Goal: Communication & Community: Answer question/provide support

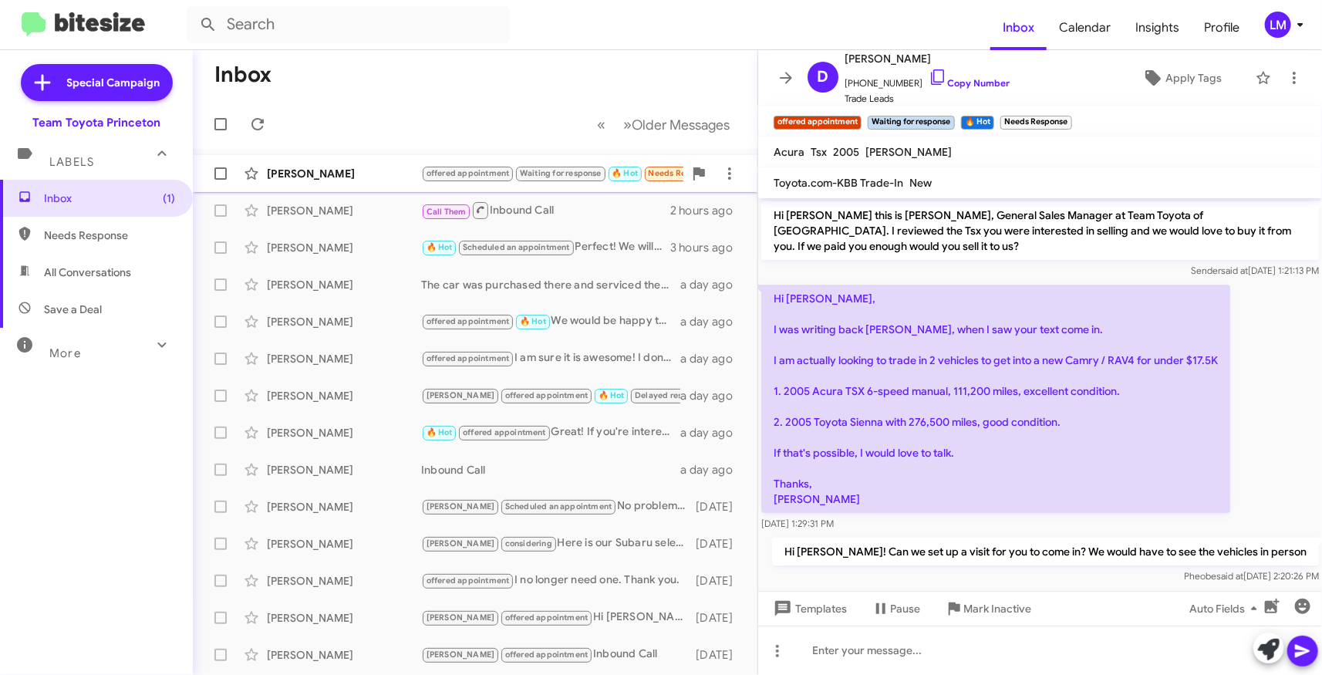
click at [379, 174] on div "[PERSON_NAME]" at bounding box center [344, 173] width 154 height 15
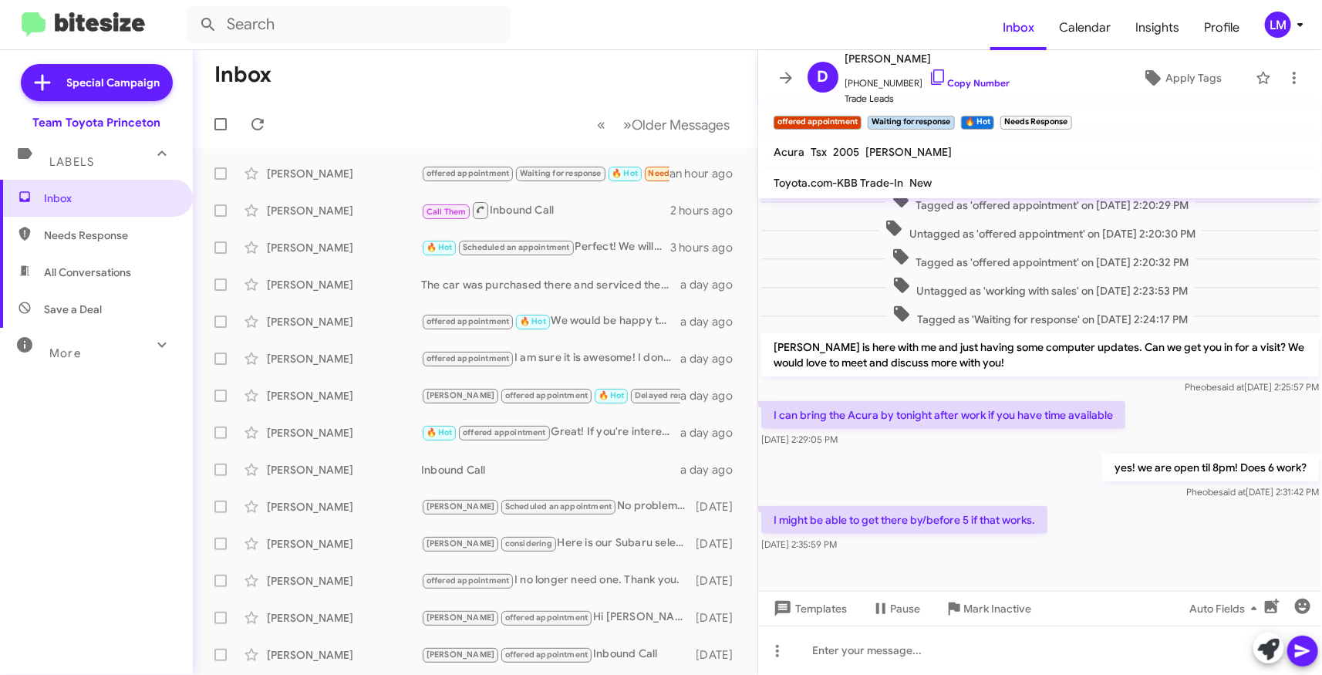
scroll to position [444, 0]
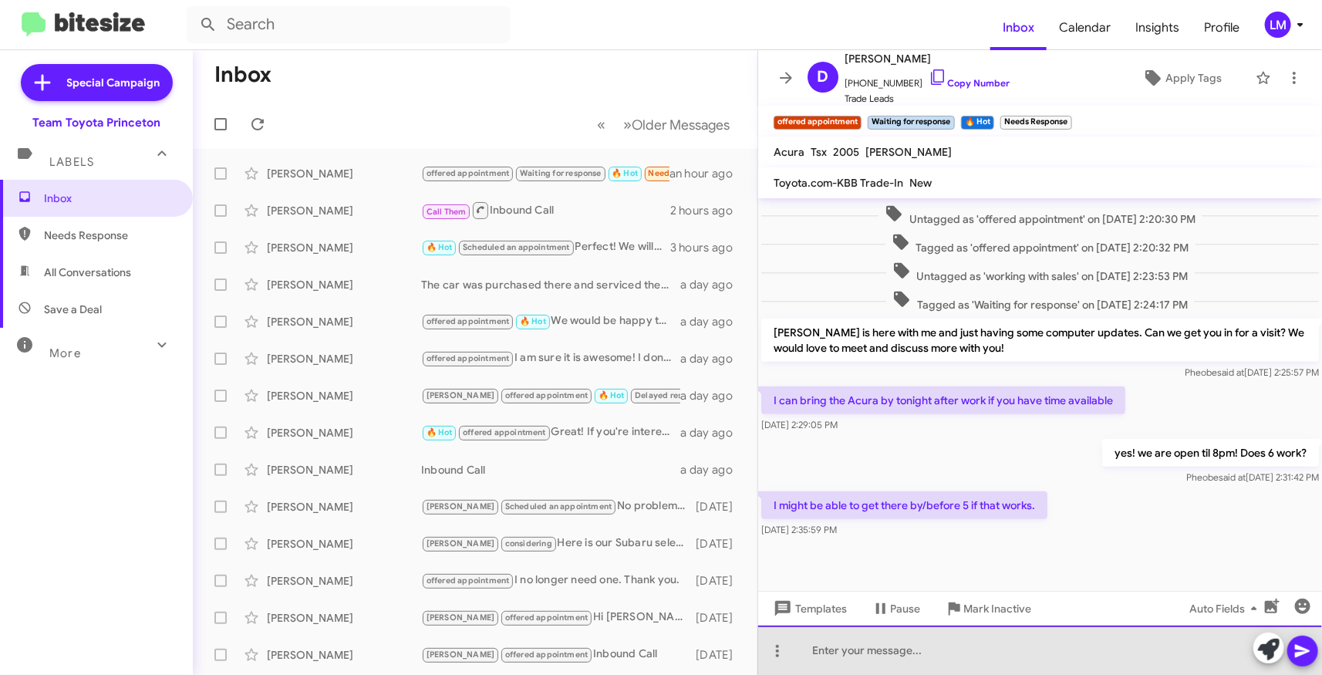
drag, startPoint x: 876, startPoint y: 654, endPoint x: 916, endPoint y: 657, distance: 40.2
click at [877, 654] on div at bounding box center [1040, 650] width 564 height 49
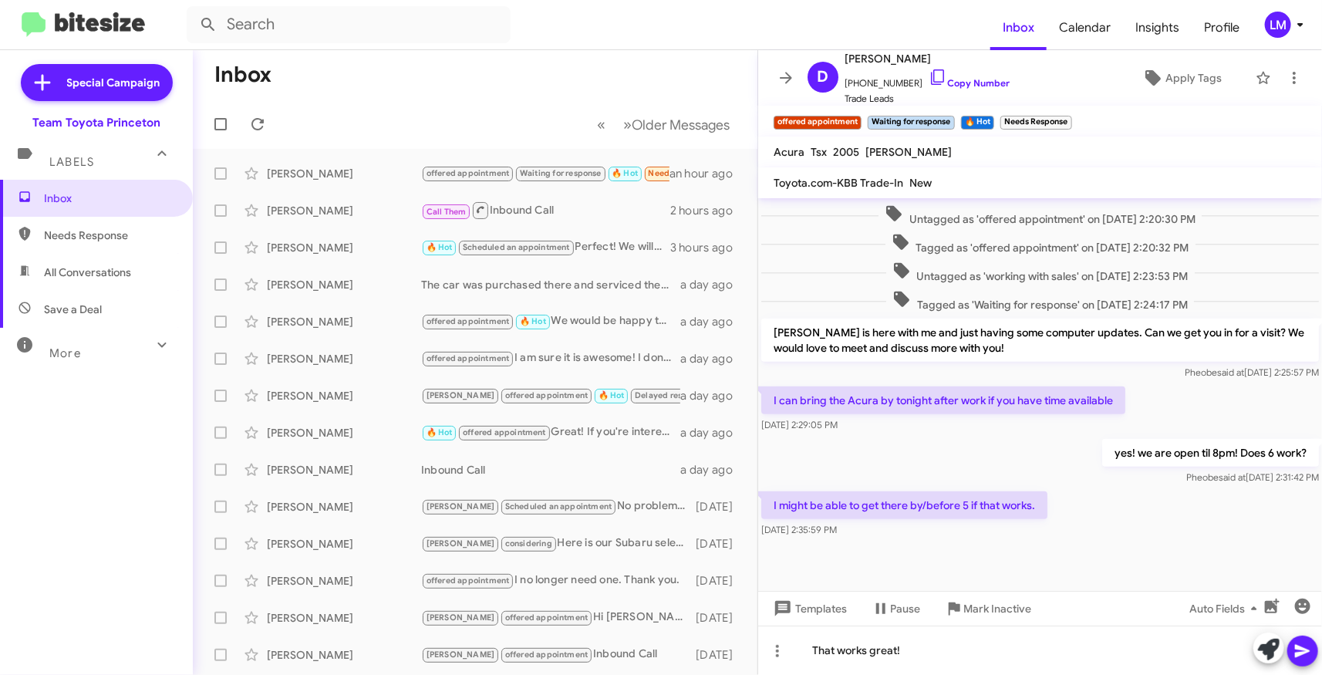
click at [1297, 646] on icon at bounding box center [1302, 651] width 15 height 13
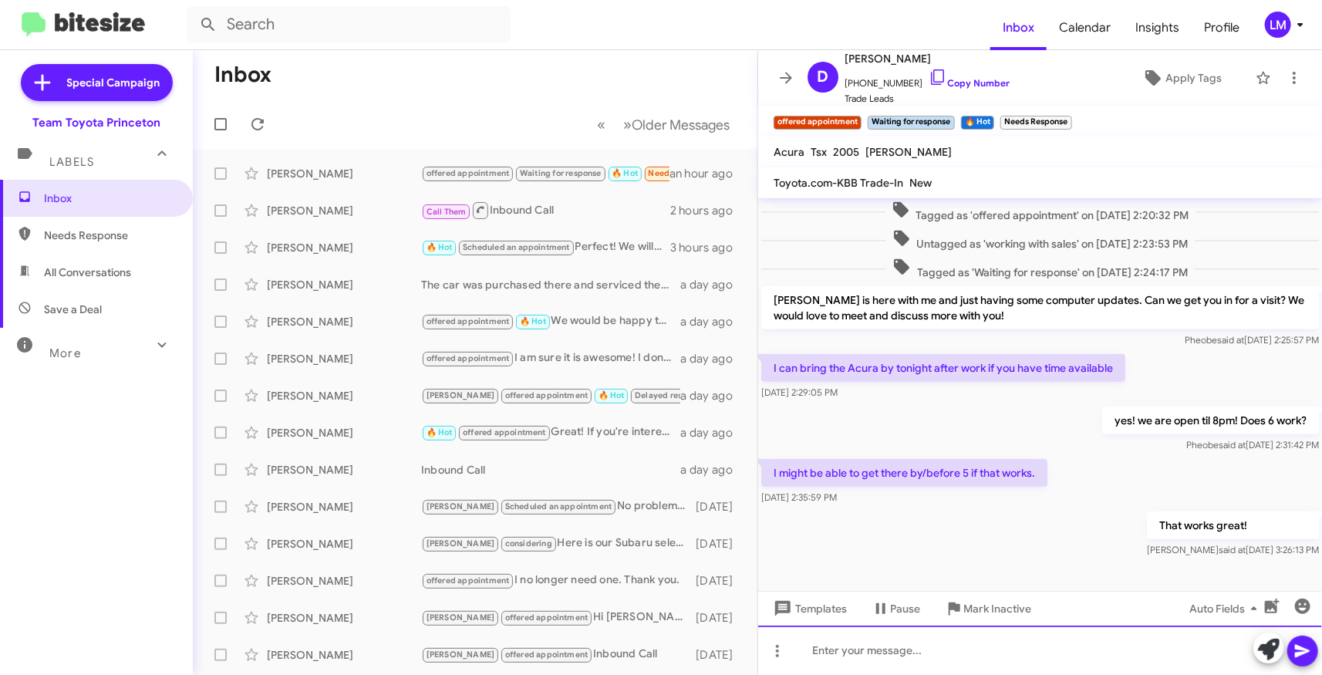
scroll to position [500, 0]
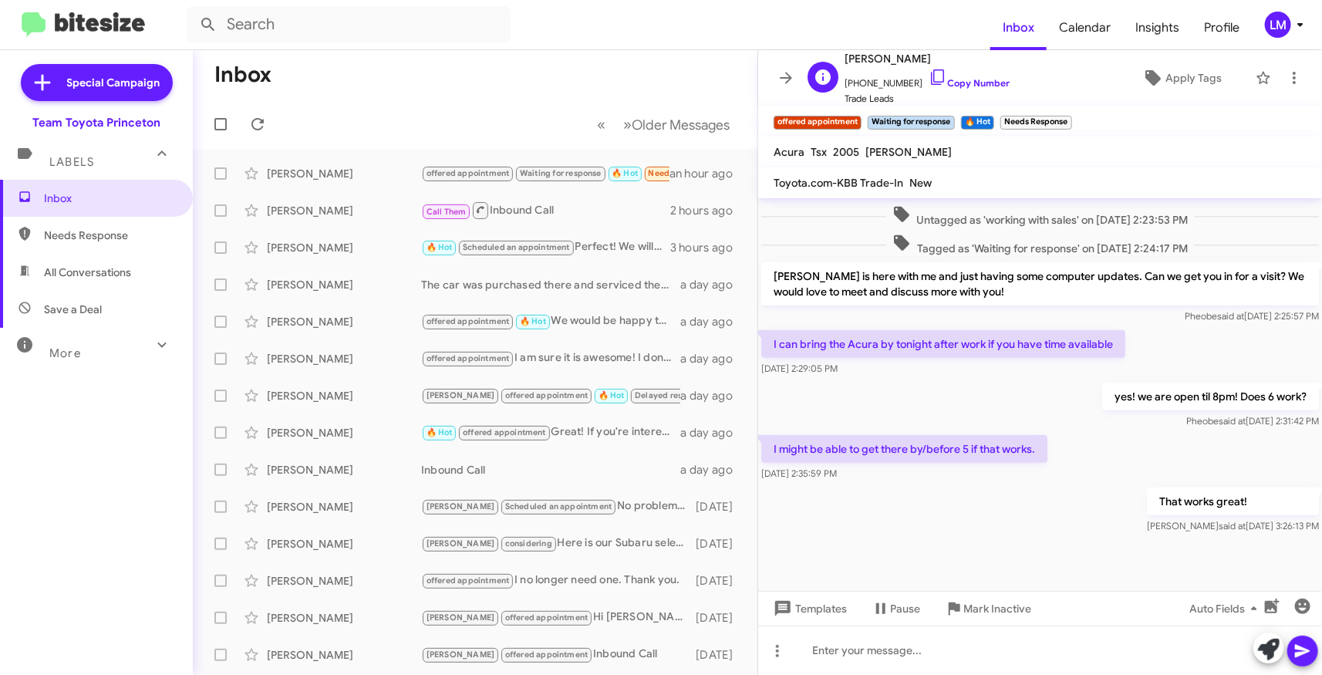
drag, startPoint x: 961, startPoint y: 81, endPoint x: 960, endPoint y: 71, distance: 10.1
click at [961, 81] on link "Copy Number" at bounding box center [969, 83] width 81 height 12
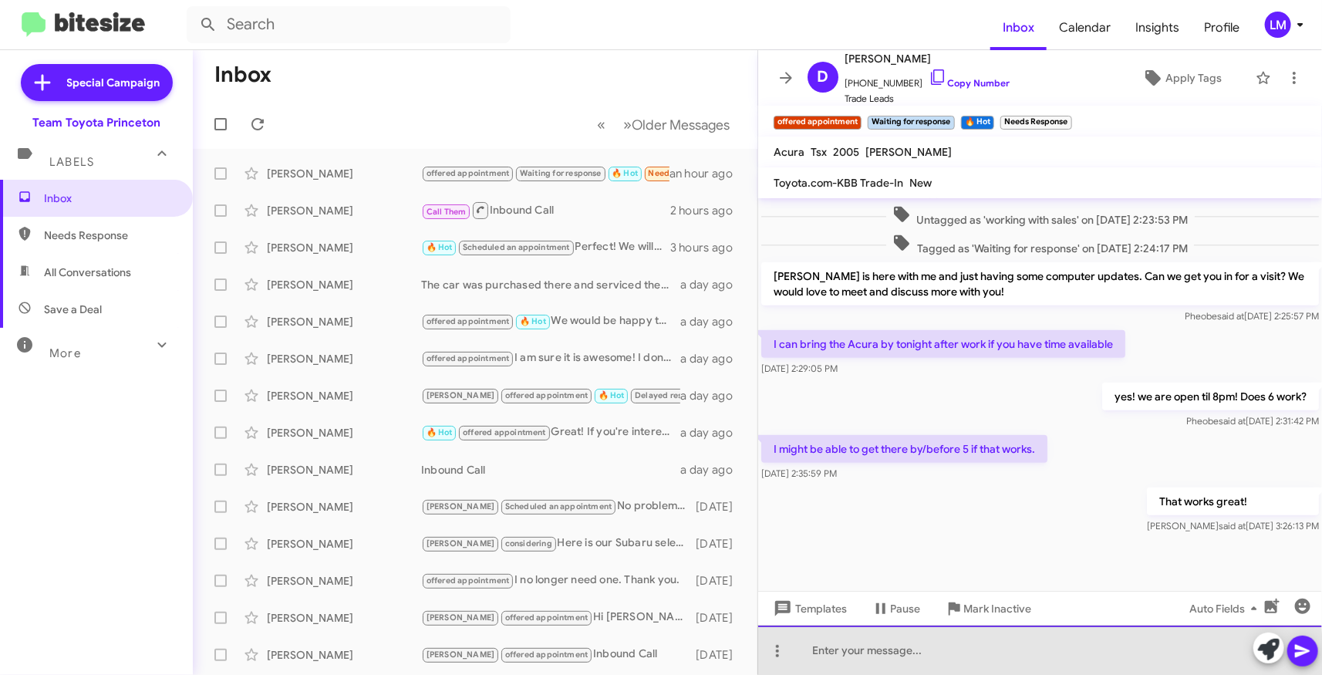
drag, startPoint x: 827, startPoint y: 657, endPoint x: 988, endPoint y: 634, distance: 162.9
click at [828, 657] on div at bounding box center [1040, 650] width 564 height 49
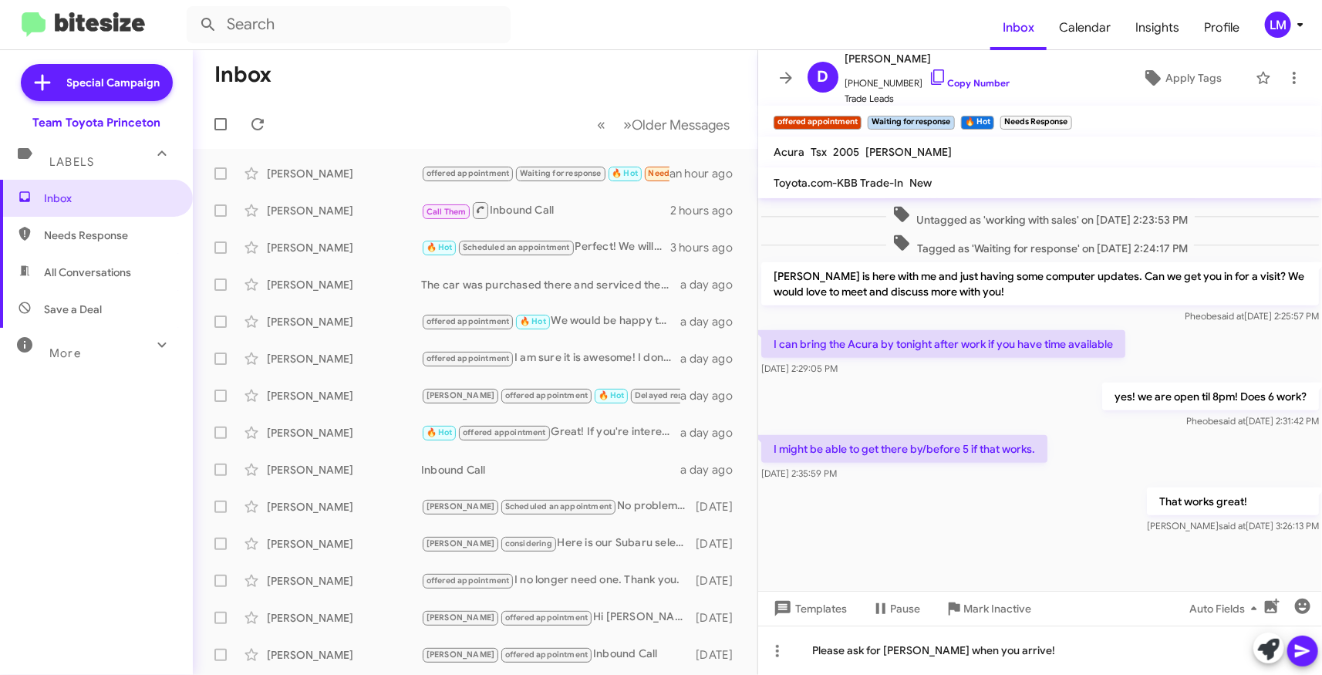
click at [1301, 646] on icon at bounding box center [1303, 651] width 19 height 19
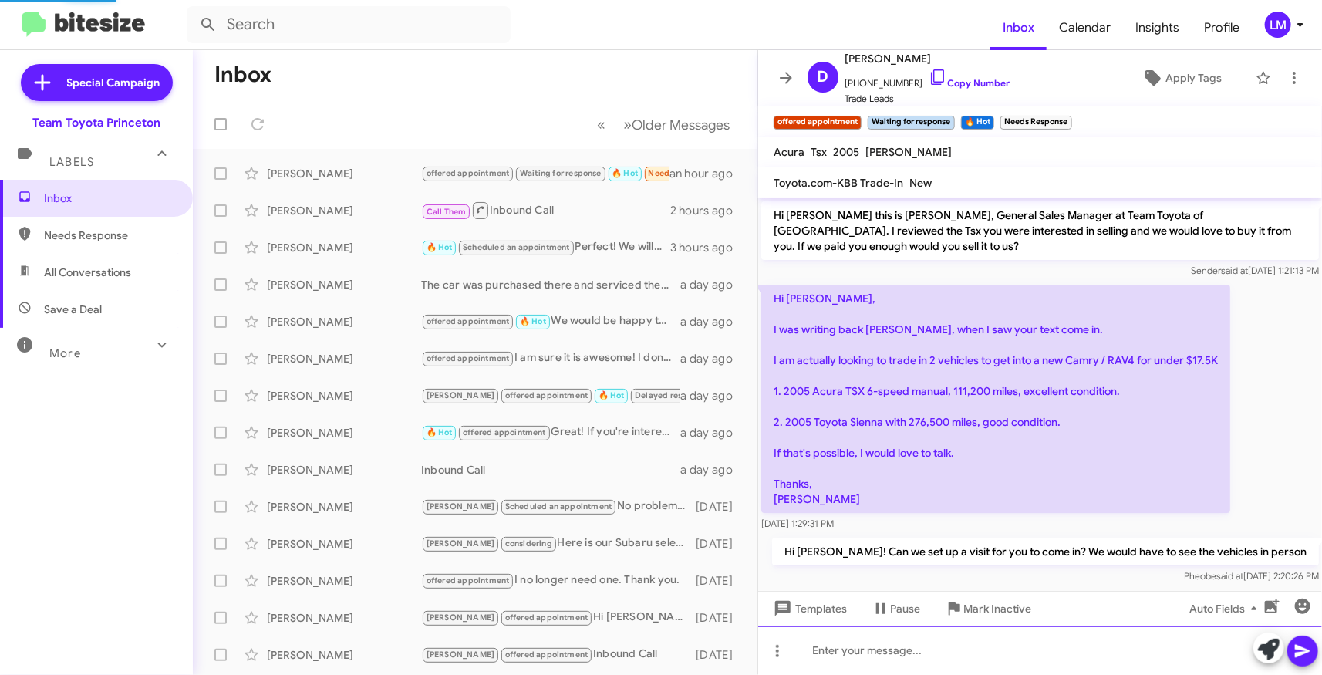
scroll to position [774, 0]
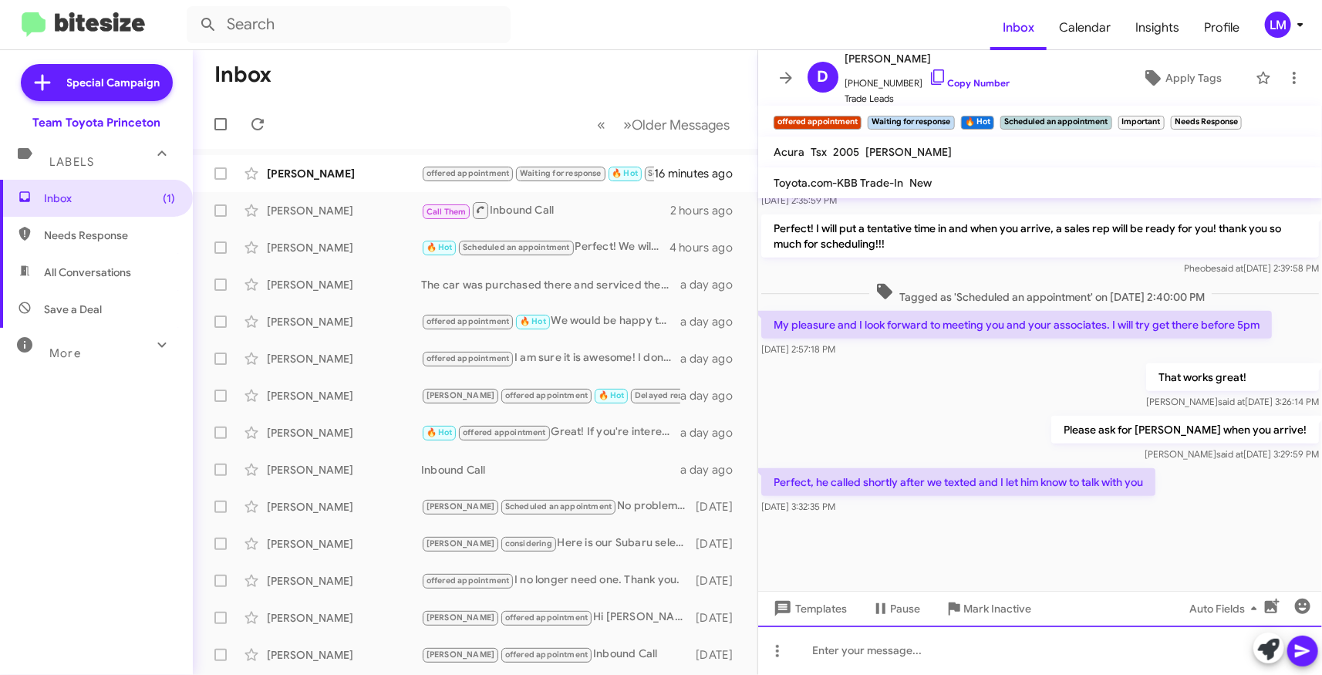
click at [822, 654] on div at bounding box center [1040, 650] width 564 height 49
click at [931, 410] on div "That works great! [PERSON_NAME] said at [DATE] 3:26:14 PM" at bounding box center [1040, 386] width 564 height 52
click at [356, 171] on div "[PERSON_NAME]" at bounding box center [344, 173] width 154 height 15
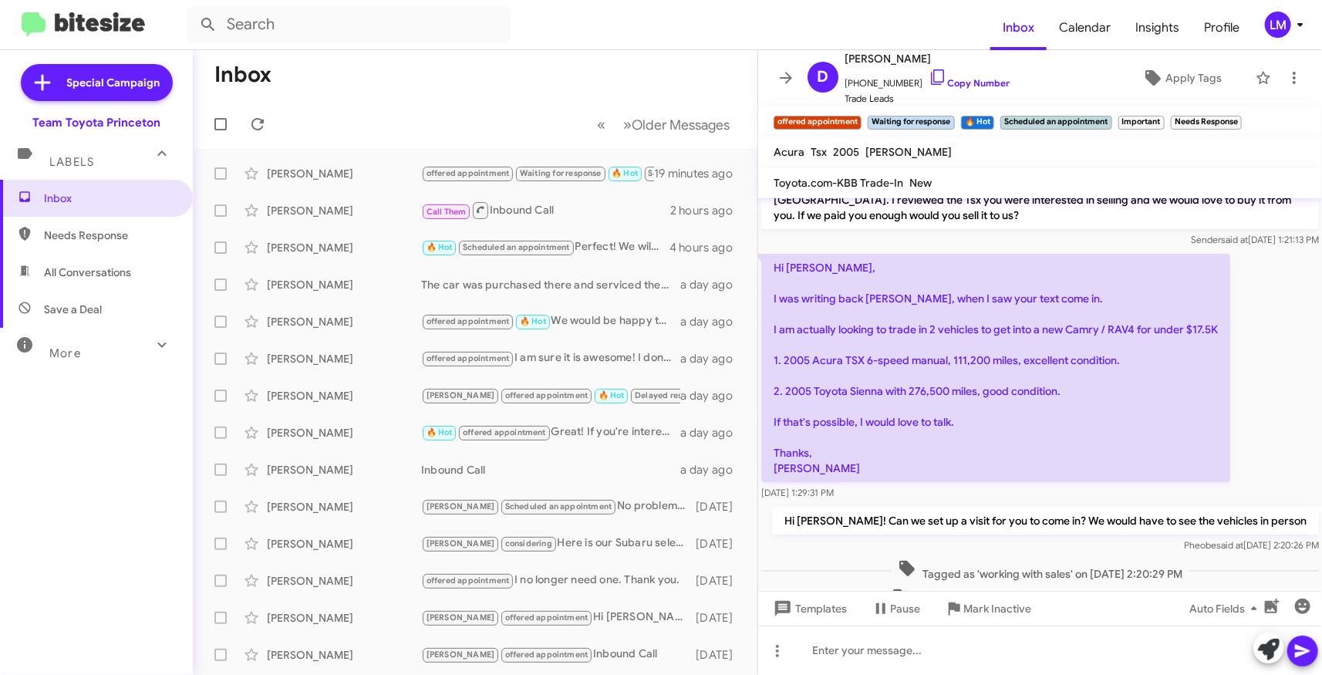
scroll to position [0, 0]
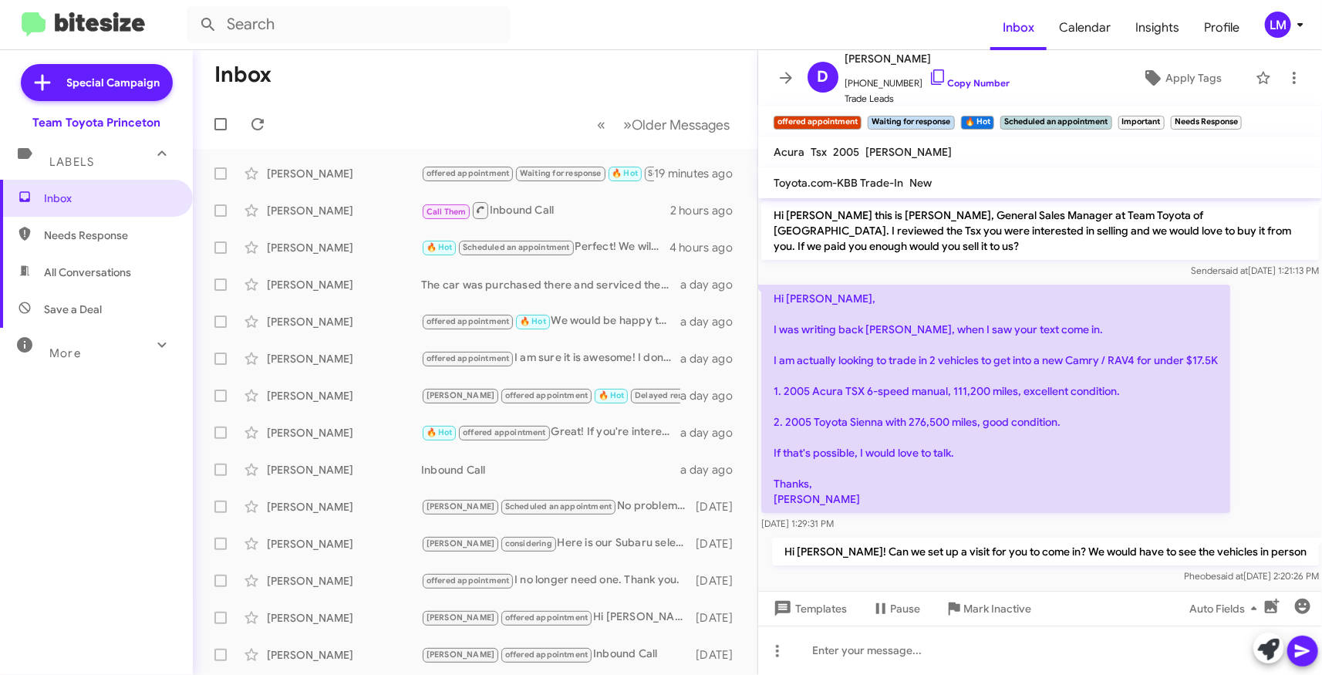
click at [1034, 335] on p "Hi [PERSON_NAME], I was writing back [PERSON_NAME], when I saw your text come i…" at bounding box center [995, 399] width 469 height 228
click at [952, 114] on span "×" at bounding box center [953, 115] width 12 height 19
click at [859, 110] on span "×" at bounding box center [859, 115] width 12 height 19
click at [1055, 114] on span "×" at bounding box center [1053, 115] width 12 height 19
click at [1073, 155] on mat-toolbar "Acura Tsx 2005 [PERSON_NAME]" at bounding box center [1040, 152] width 564 height 31
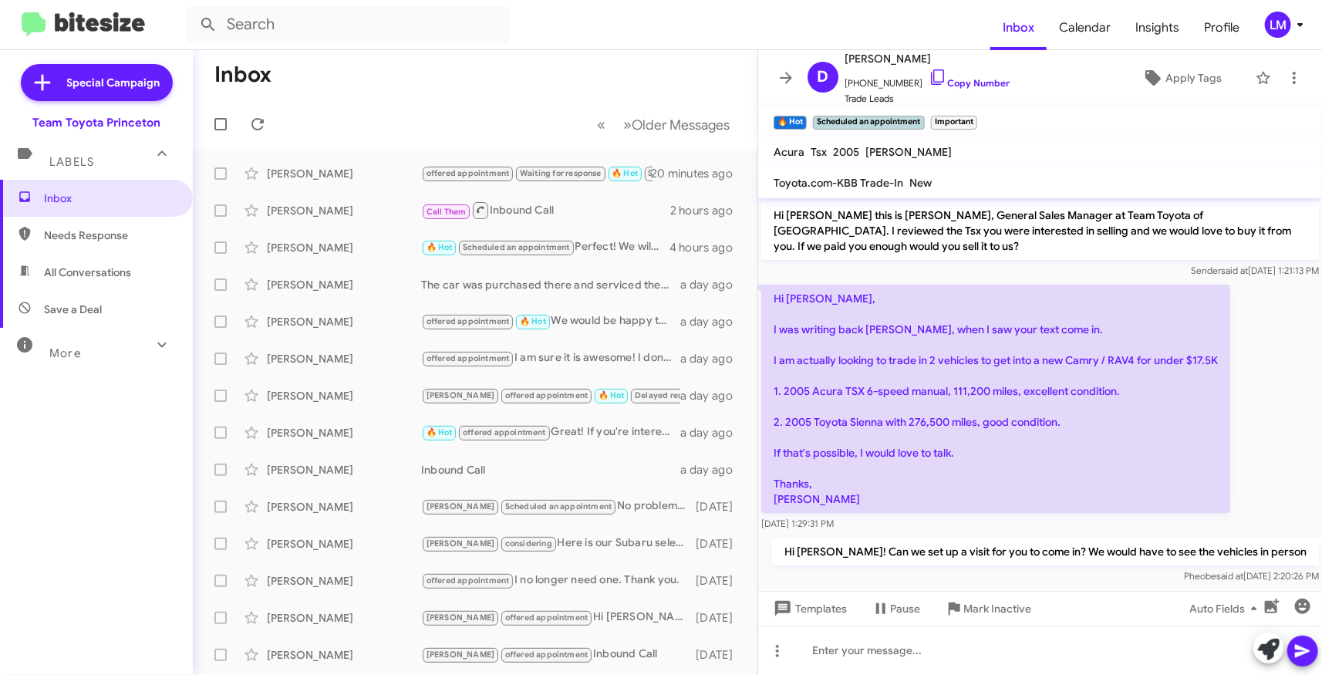
click at [437, 121] on mat-toolbar-row "« Previous » Next Older Messages" at bounding box center [475, 124] width 565 height 49
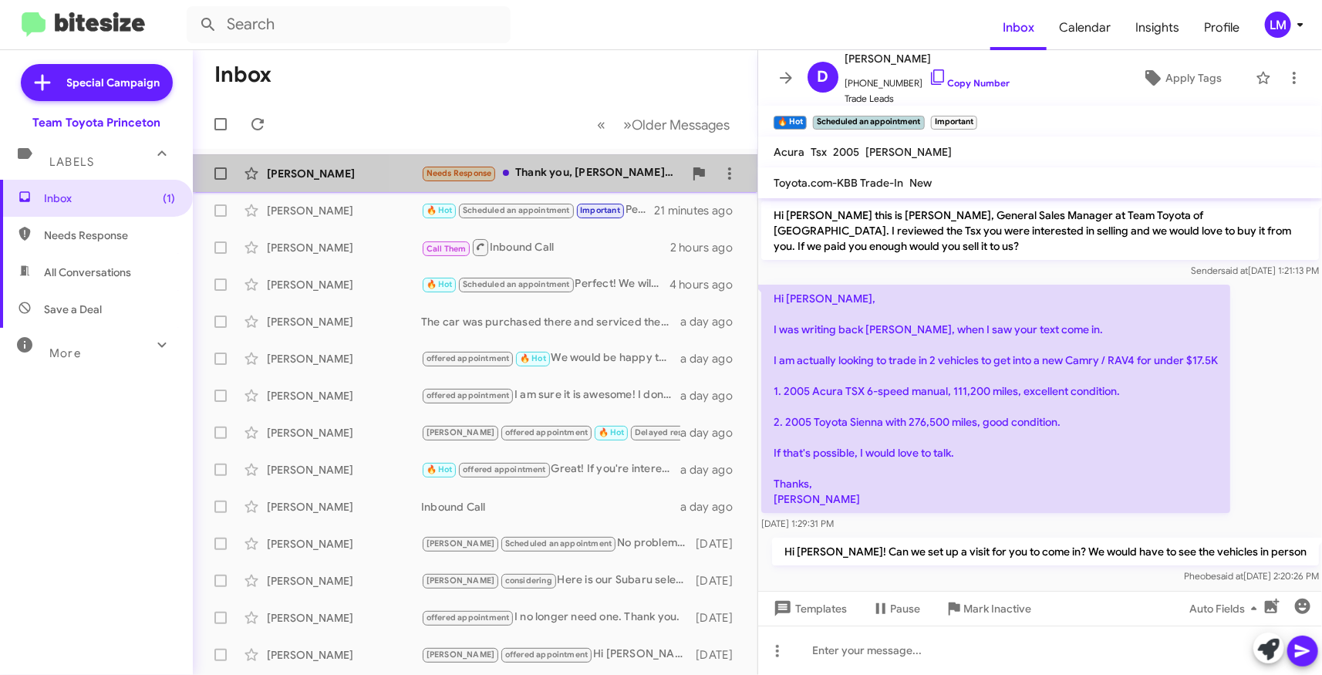
click at [584, 175] on div "Needs Response Thank you, [PERSON_NAME]. [PERSON_NAME] was very helpful and pro…" at bounding box center [552, 173] width 262 height 18
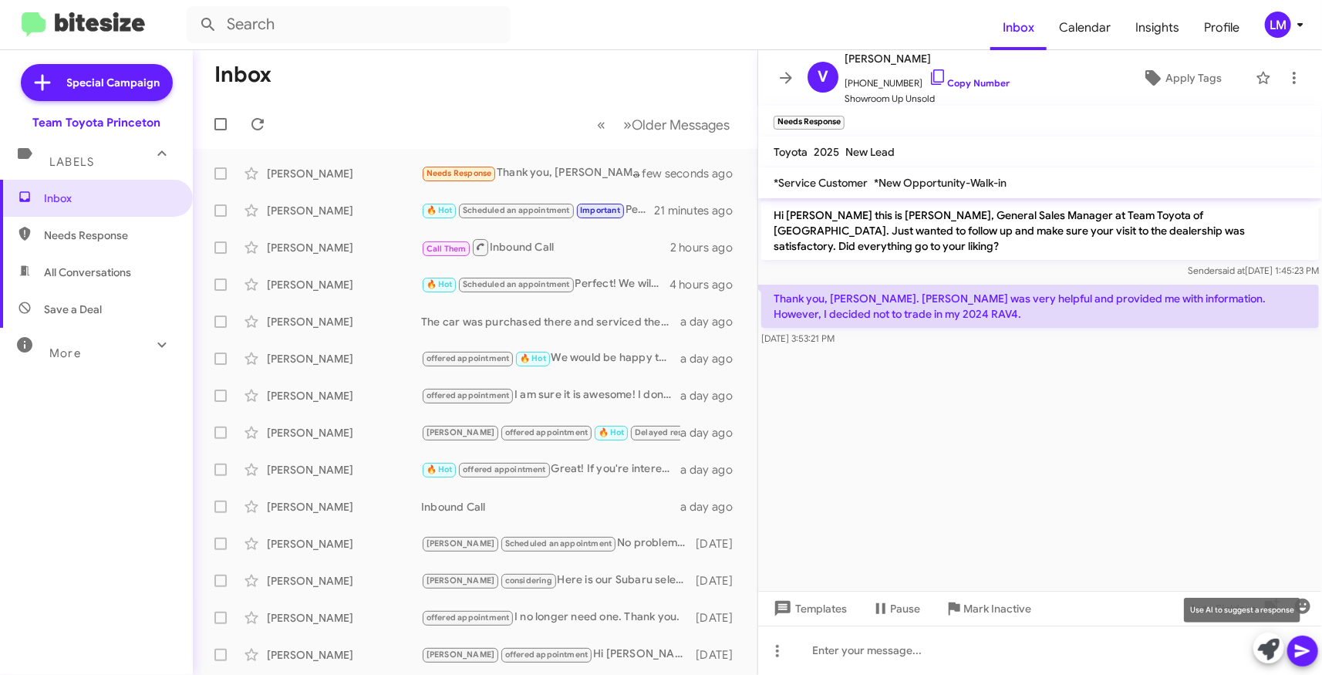
click at [1267, 649] on icon at bounding box center [1269, 650] width 22 height 22
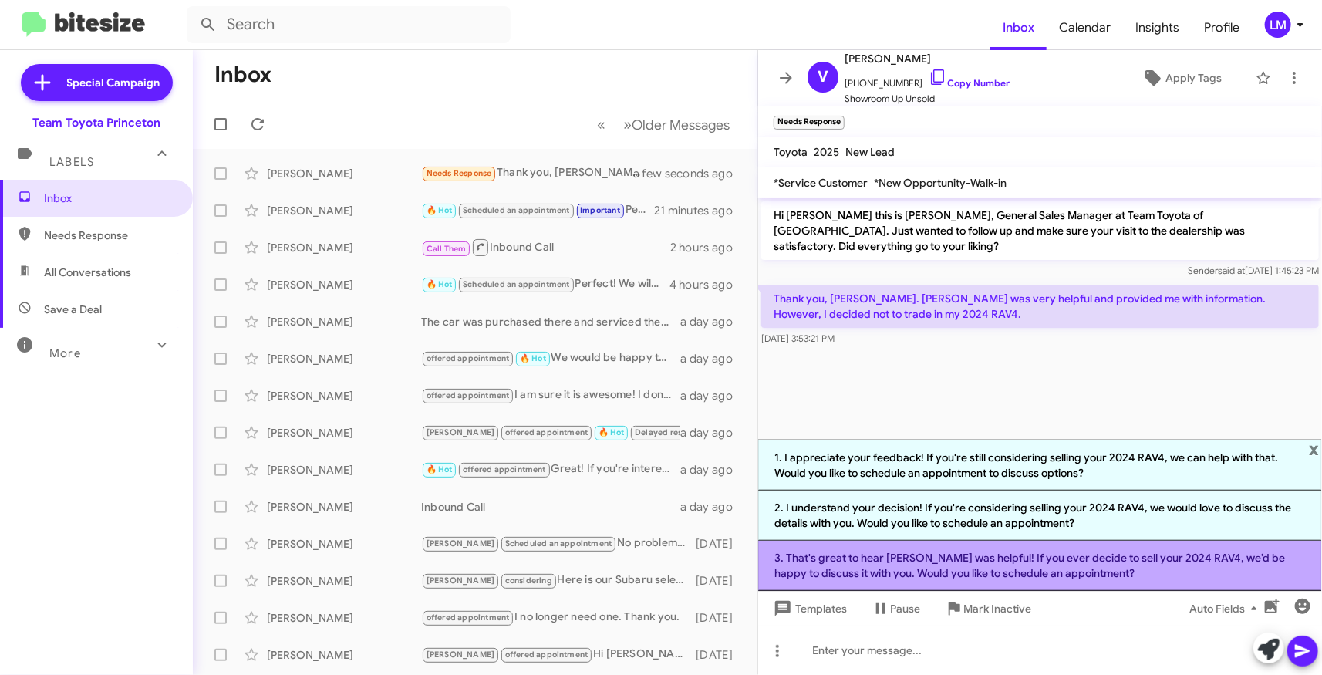
click at [1076, 561] on li "3. That's great to hear [PERSON_NAME] was helpful! If you ever decide to sell y…" at bounding box center [1040, 566] width 564 height 50
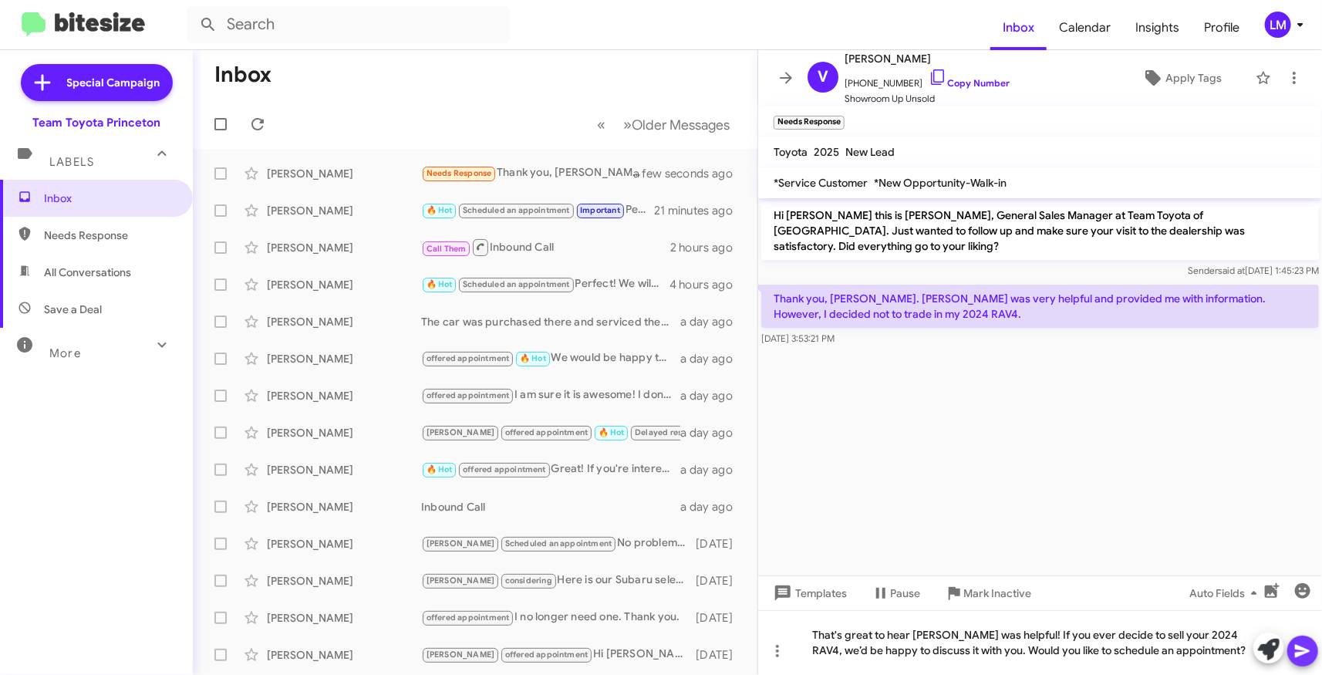
drag, startPoint x: 1304, startPoint y: 650, endPoint x: 1321, endPoint y: 643, distance: 18.3
click at [1306, 650] on icon at bounding box center [1302, 651] width 15 height 13
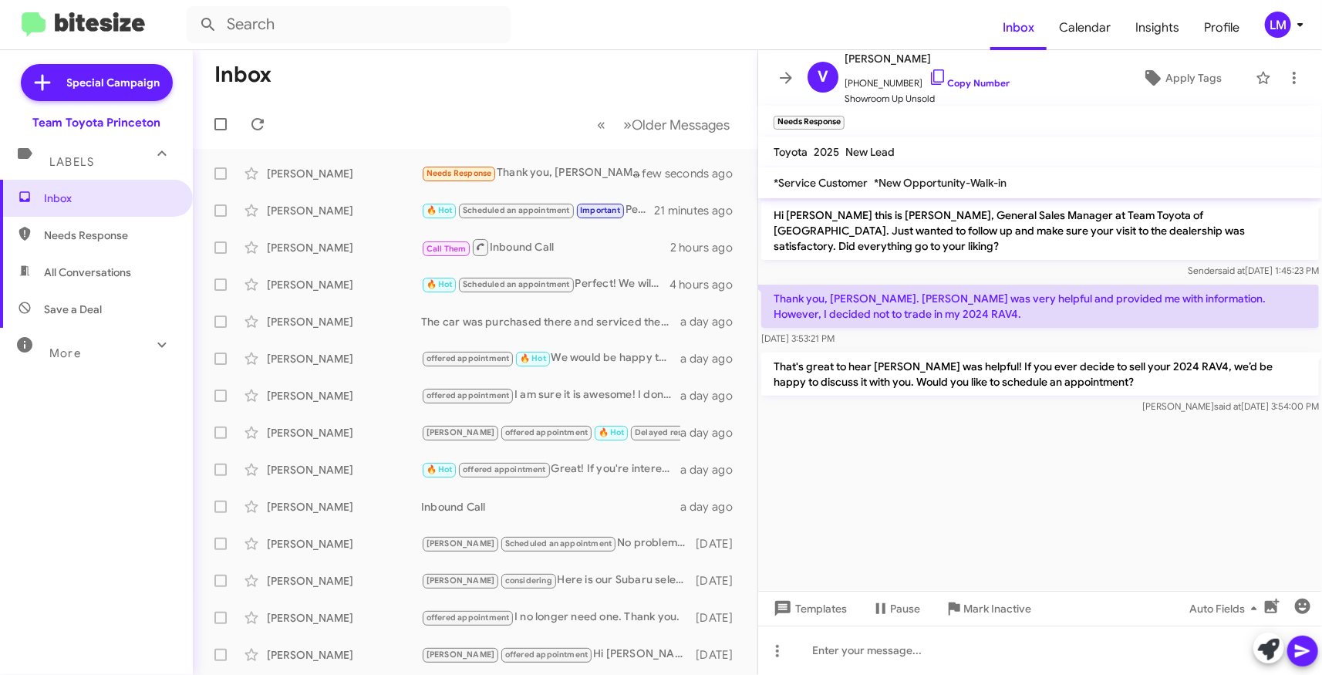
click at [1104, 454] on cdk-virtual-scroll-viewport "Hi [PERSON_NAME] this is [PERSON_NAME], General Sales Manager at Team Toyota of…" at bounding box center [1040, 394] width 564 height 393
click at [367, 76] on mat-toolbar-row "Inbox" at bounding box center [475, 74] width 565 height 49
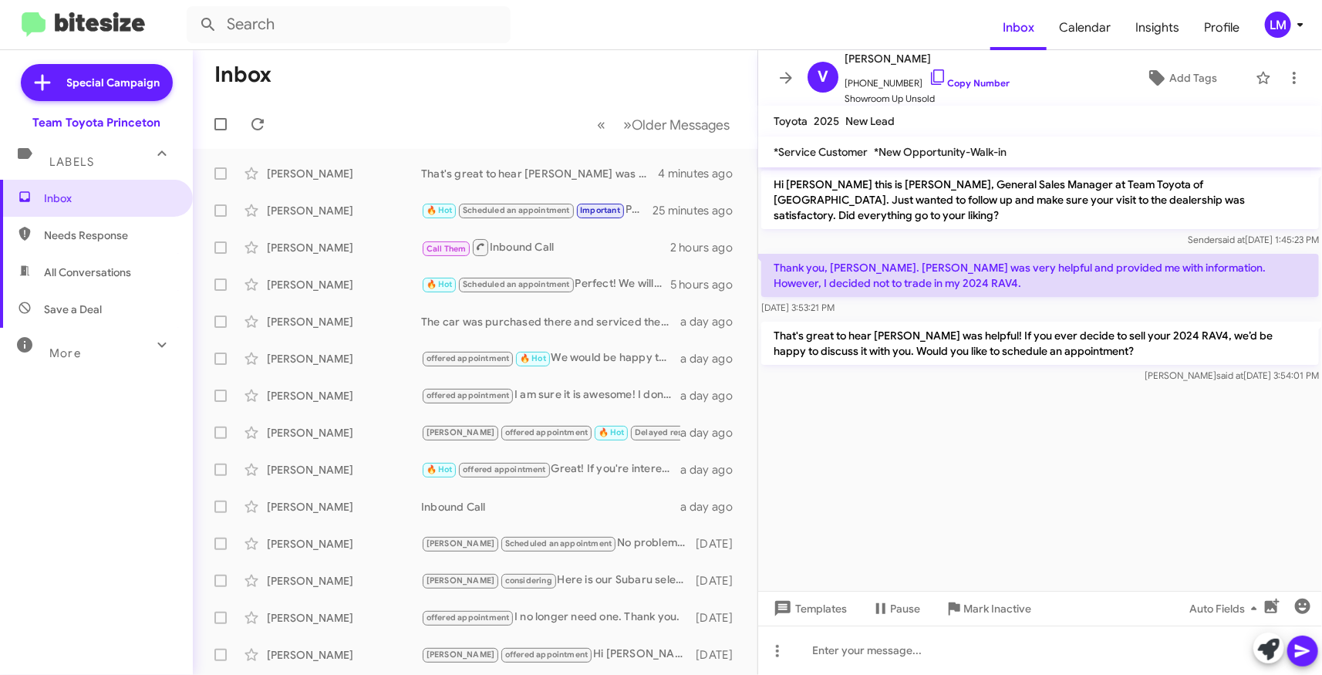
click at [906, 457] on cdk-virtual-scroll-viewport "Hi Violeta this is Andrew Dasher, General Sales Manager at Team Toyota of Princ…" at bounding box center [1040, 379] width 564 height 424
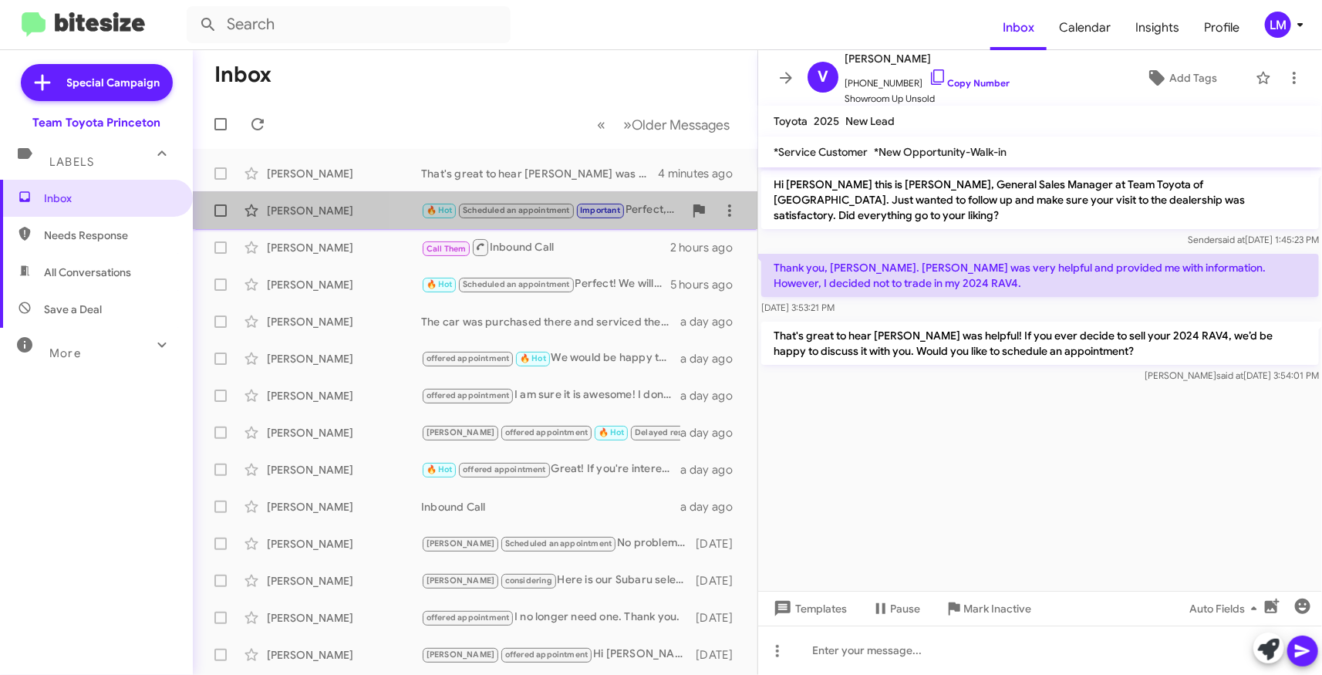
click at [596, 209] on span "Important" at bounding box center [600, 210] width 40 height 10
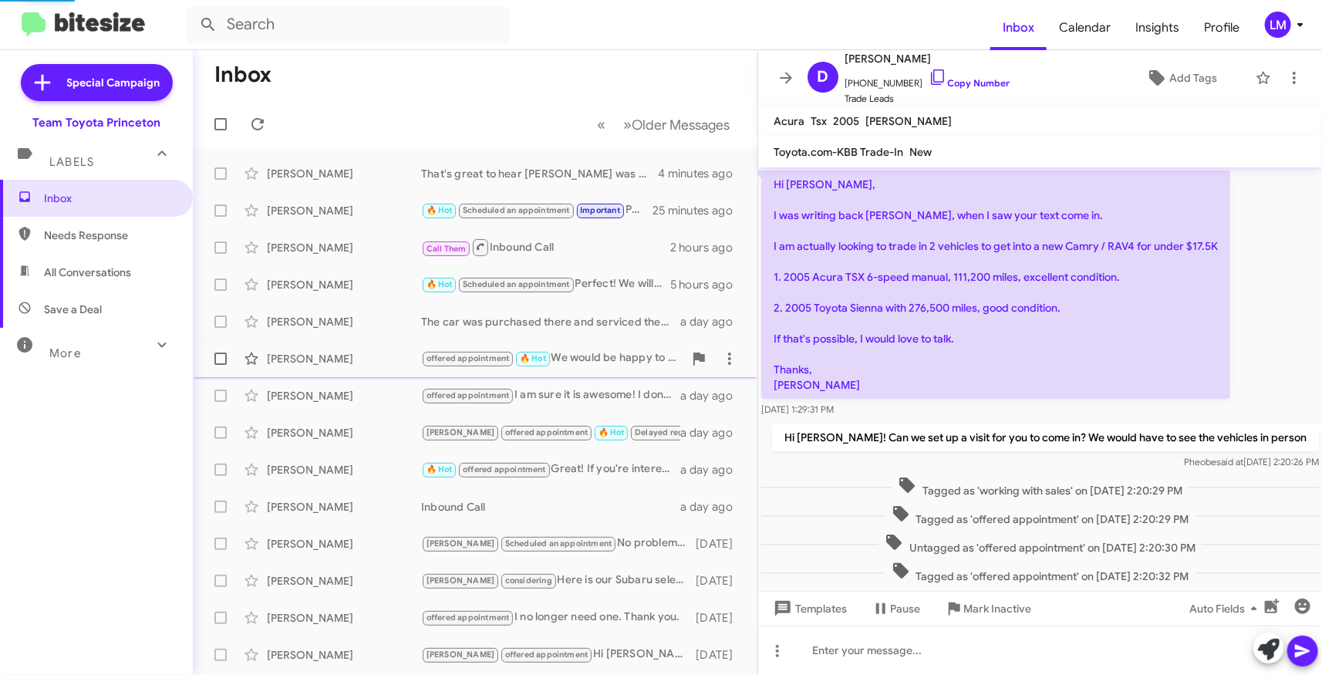
scroll to position [721, 0]
